Goal: Task Accomplishment & Management: Use online tool/utility

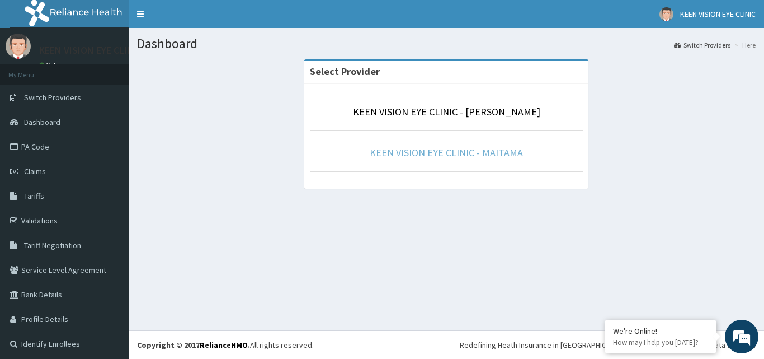
click at [496, 152] on link "KEEN VISION EYE CLINIC - MAITAMA" at bounding box center [446, 152] width 153 height 13
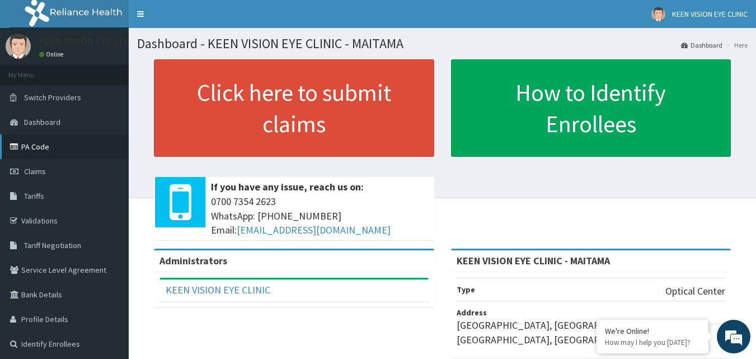
click at [58, 143] on link "PA Code" at bounding box center [64, 146] width 129 height 25
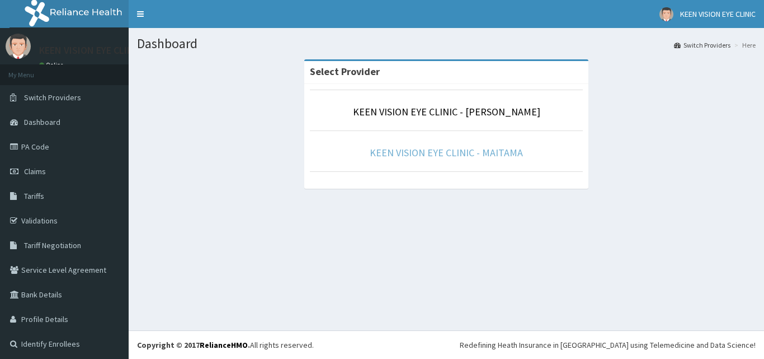
click at [480, 154] on link "KEEN VISION EYE CLINIC - MAITAMA" at bounding box center [446, 152] width 153 height 13
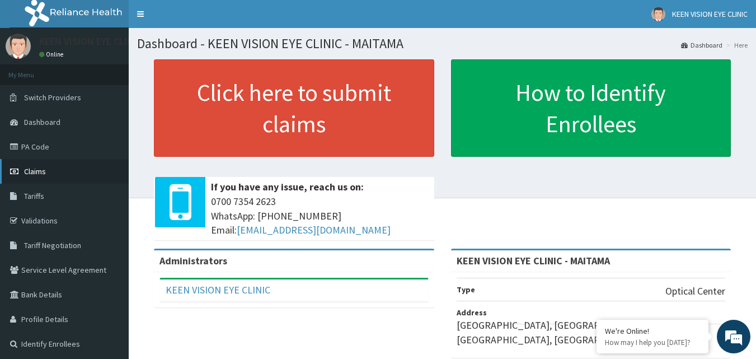
click at [46, 169] on link "Claims" at bounding box center [64, 171] width 129 height 25
